Goal: Answer question/provide support

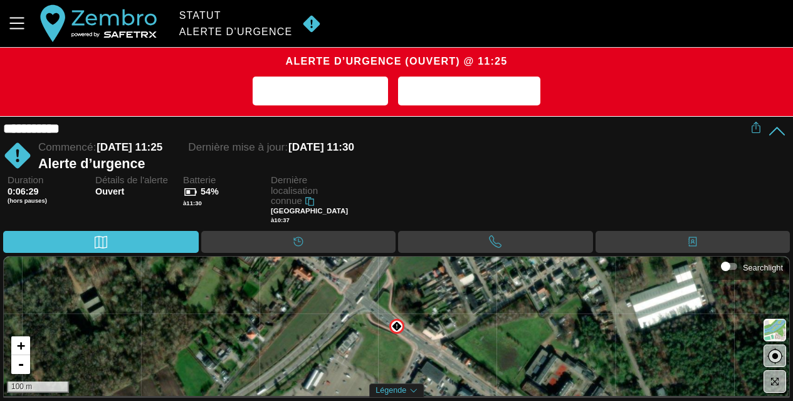
scroll to position [1, 0]
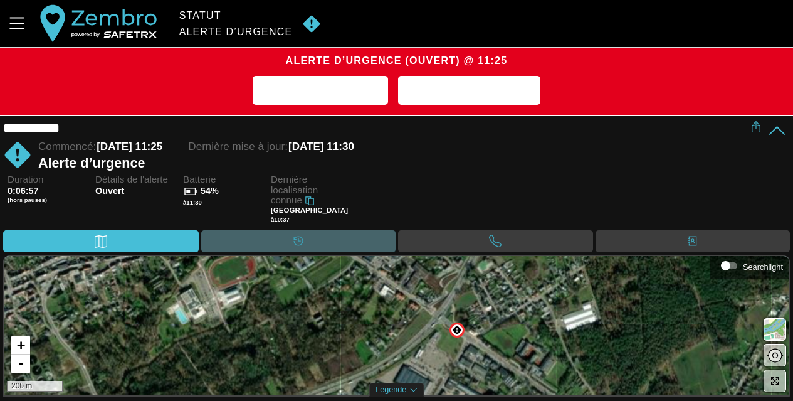
click at [344, 248] on div "Calendrier" at bounding box center [298, 241] width 195 height 22
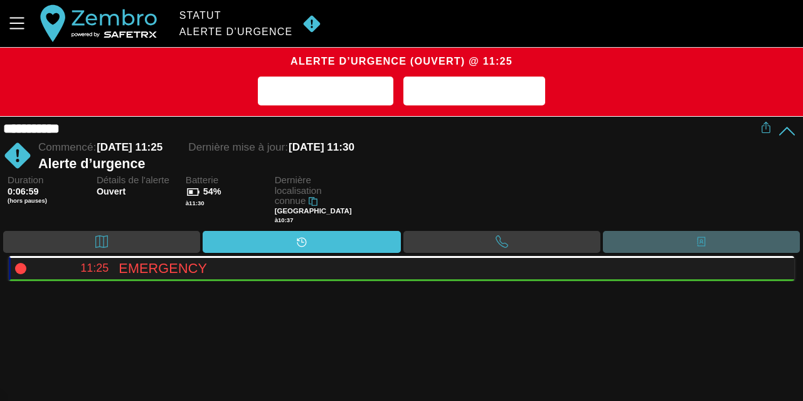
click at [679, 242] on div "Contacts" at bounding box center [701, 242] width 197 height 22
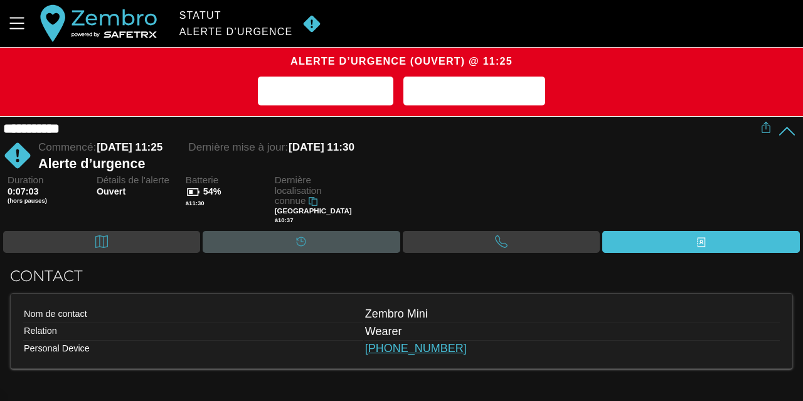
click at [294, 248] on div "Calendrier" at bounding box center [301, 241] width 25 height 19
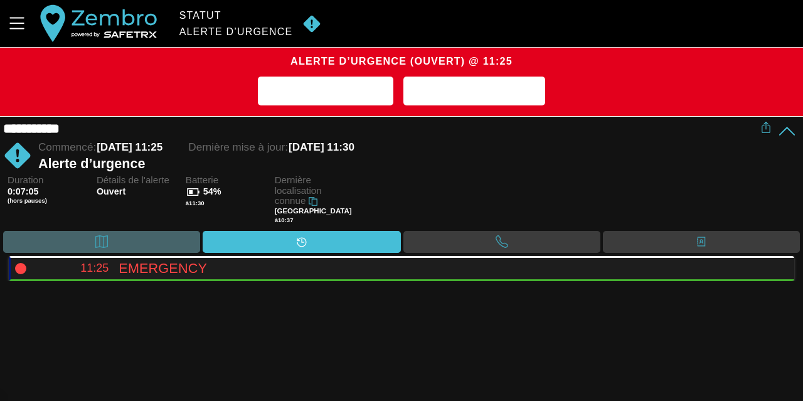
click at [186, 247] on div "Carte" at bounding box center [101, 242] width 197 height 22
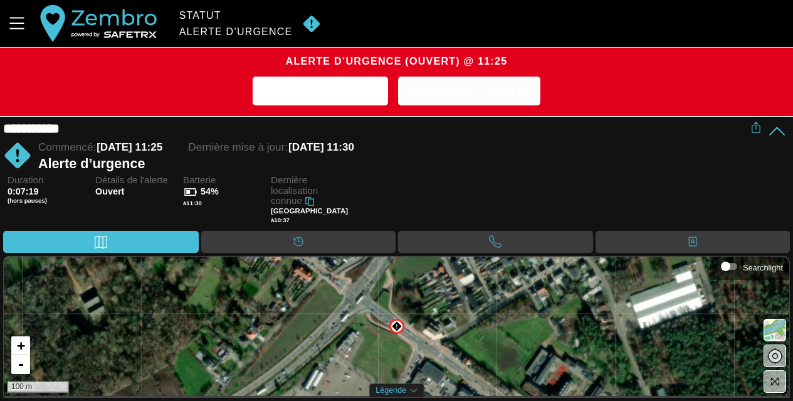
click at [444, 95] on span "Résoudre l'alerte" at bounding box center [469, 91] width 122 height 19
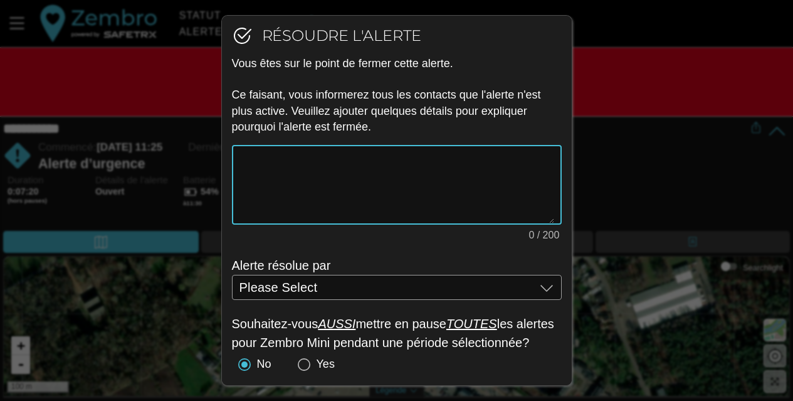
click at [384, 166] on textarea "0 / 200" at bounding box center [397, 184] width 315 height 77
type textarea "Essai placement"
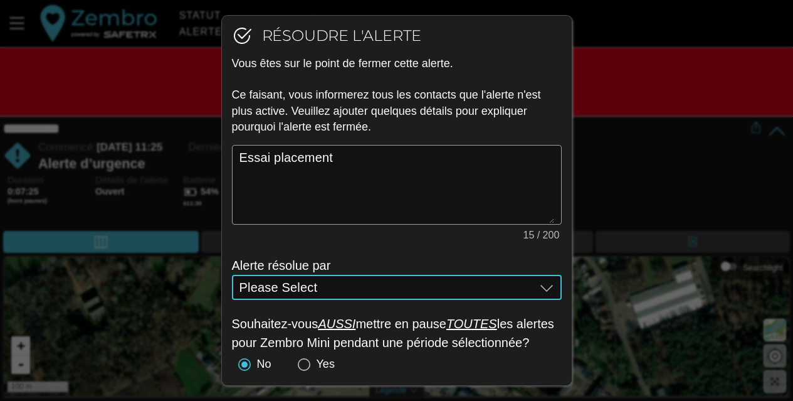
click at [322, 290] on div "Please Select Please Select" at bounding box center [388, 287] width 296 height 25
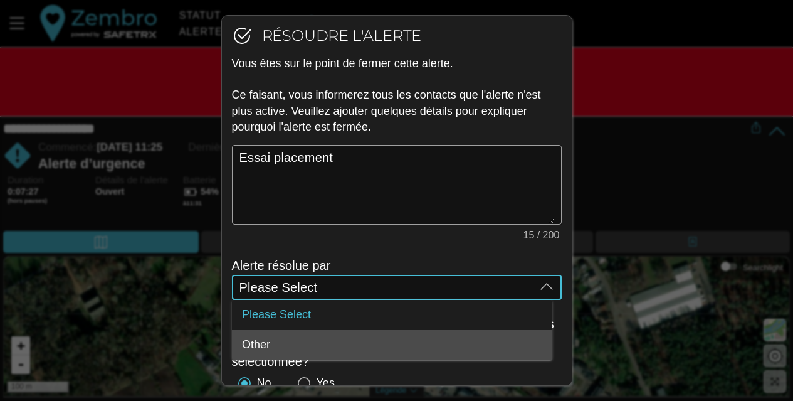
click at [301, 339] on div "Other" at bounding box center [392, 346] width 300 height 14
type input "Other"
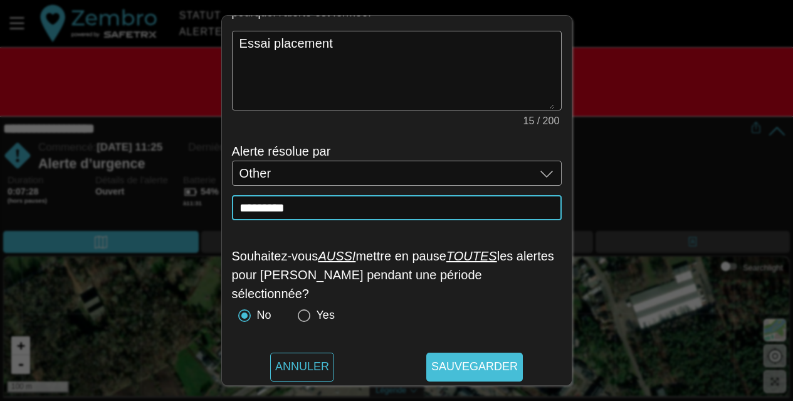
scroll to position [115, 0]
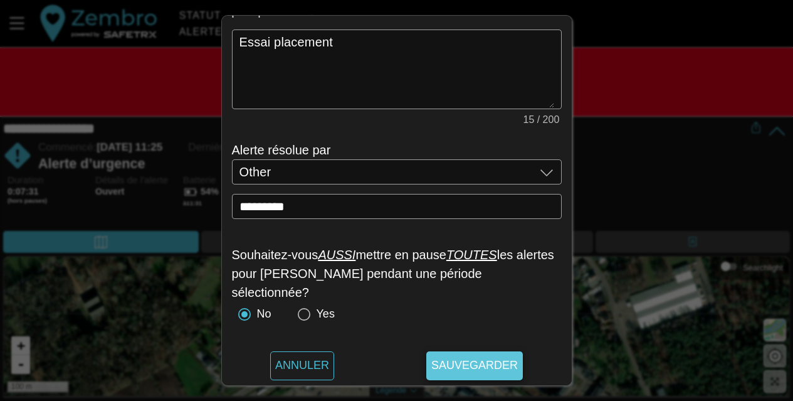
click at [452, 364] on span "Sauvegarder" at bounding box center [475, 365] width 87 height 29
